Goal: Task Accomplishment & Management: Manage account settings

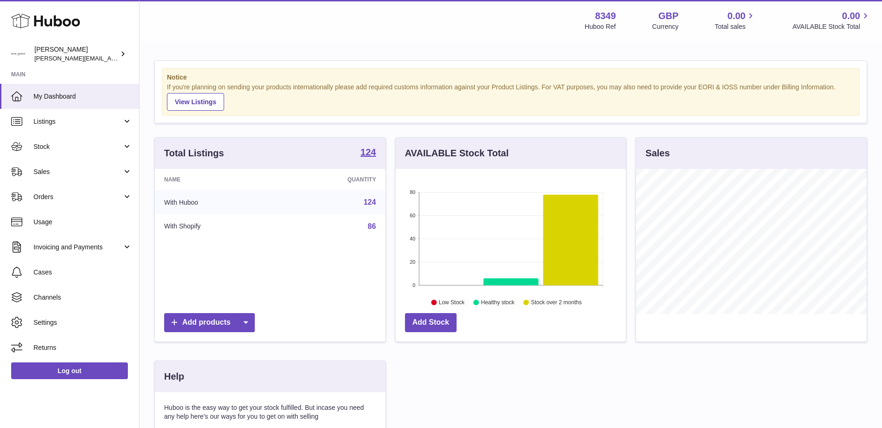
scroll to position [145, 230]
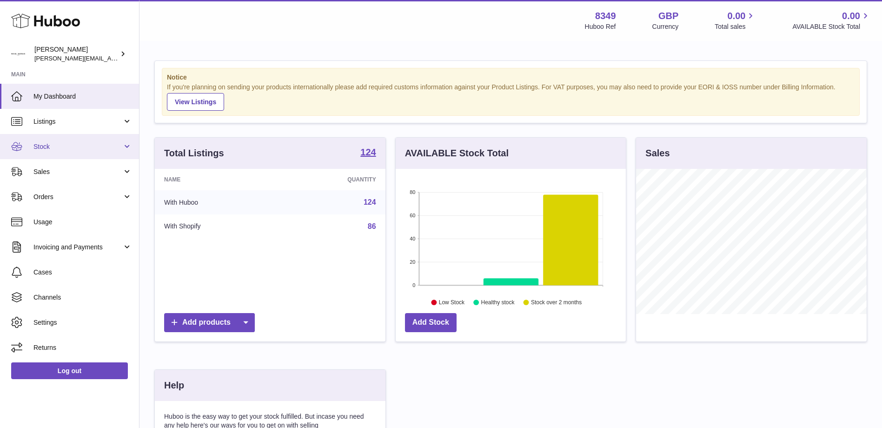
click at [41, 144] on span "Stock" at bounding box center [77, 146] width 89 height 9
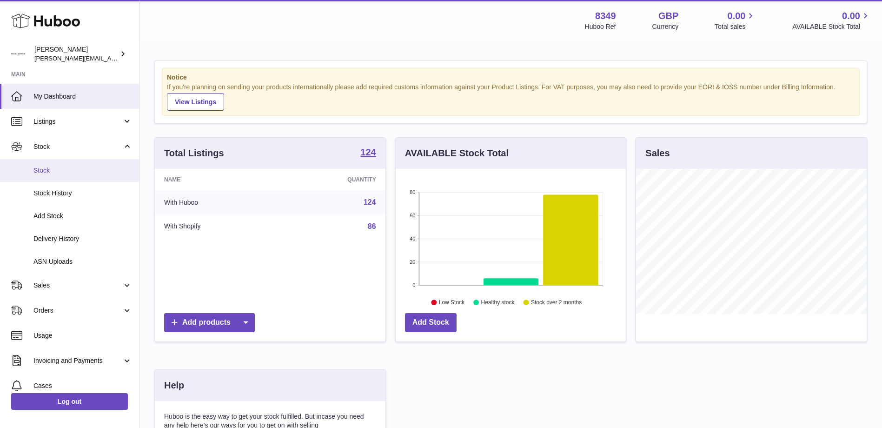
click at [42, 168] on span "Stock" at bounding box center [82, 170] width 99 height 9
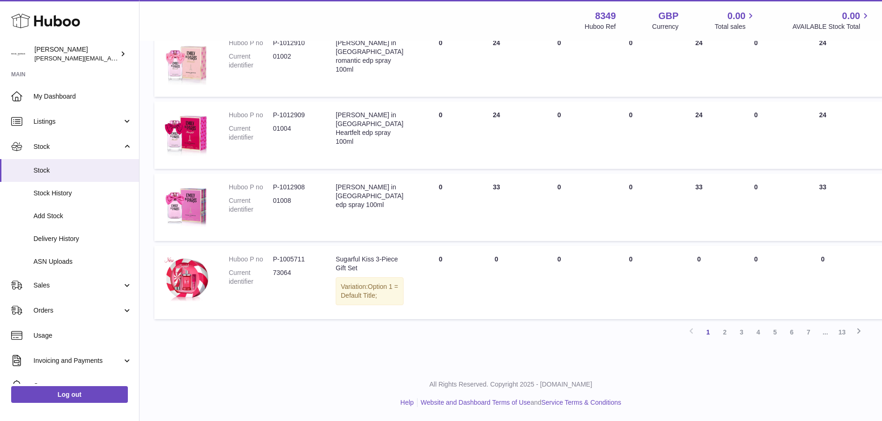
scroll to position [605, 0]
click at [740, 333] on link "3" at bounding box center [741, 332] width 17 height 17
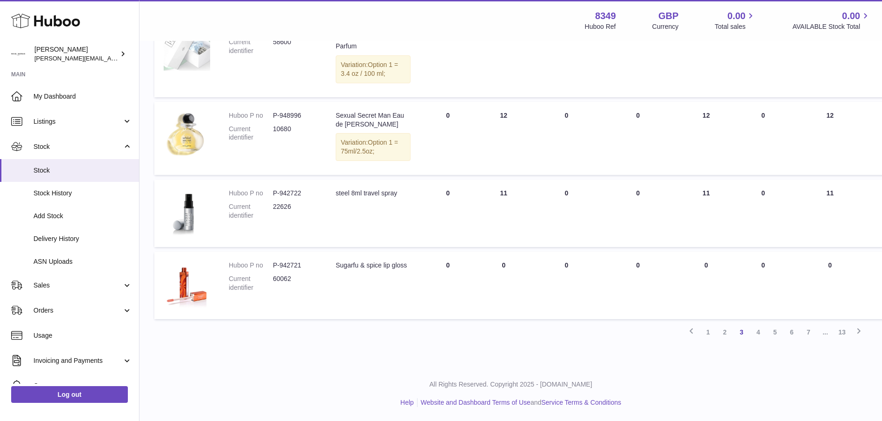
scroll to position [832, 0]
click at [760, 340] on link "4" at bounding box center [758, 332] width 17 height 17
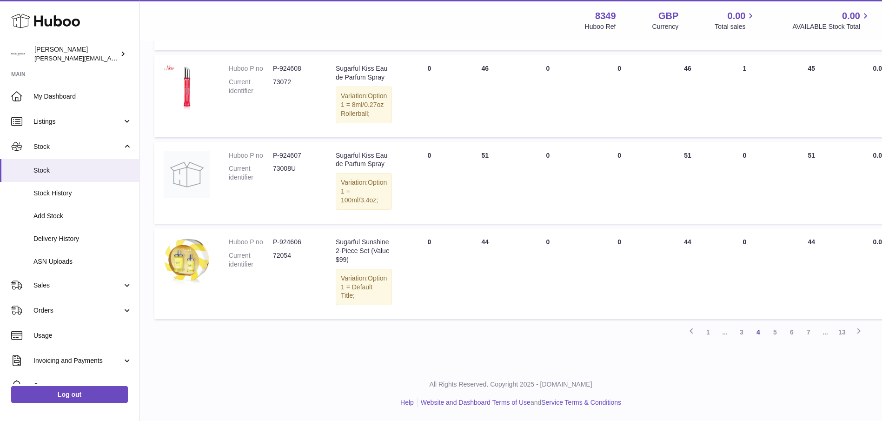
scroll to position [810, 0]
click at [793, 333] on link "6" at bounding box center [792, 332] width 17 height 17
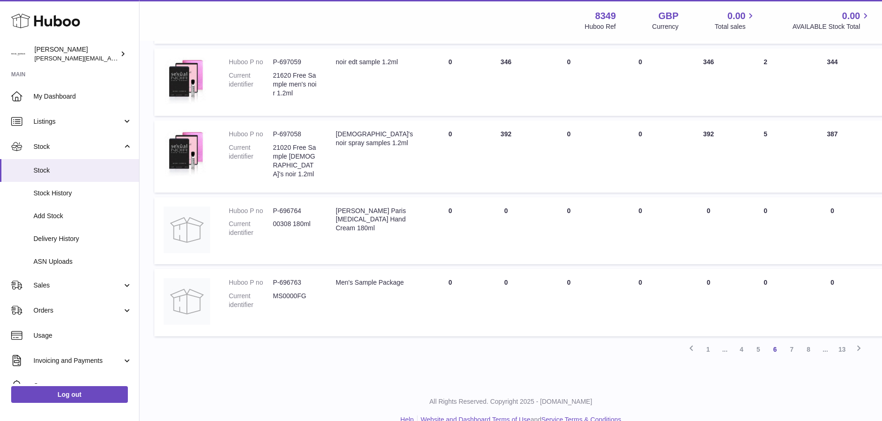
scroll to position [605, 0]
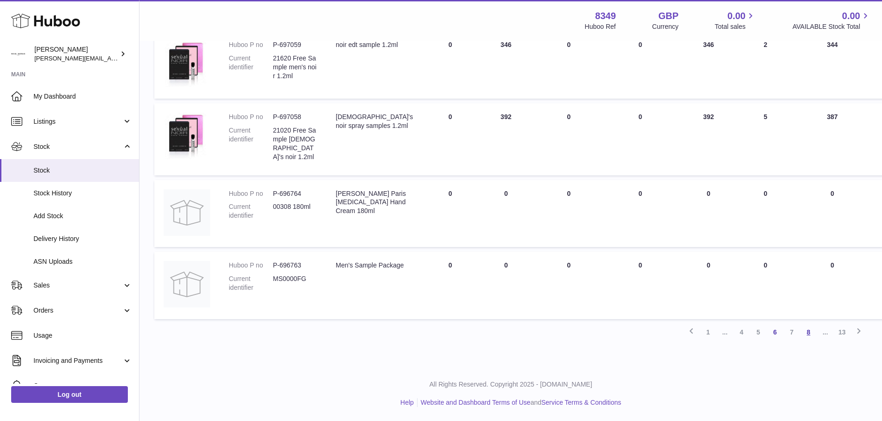
click at [811, 332] on link "8" at bounding box center [808, 332] width 17 height 17
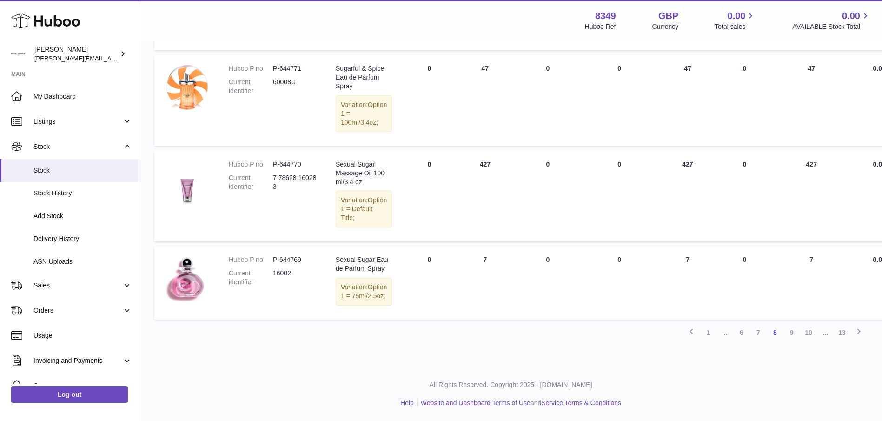
scroll to position [810, 0]
click at [842, 331] on link "13" at bounding box center [842, 332] width 17 height 17
